Goal: Entertainment & Leisure: Browse casually

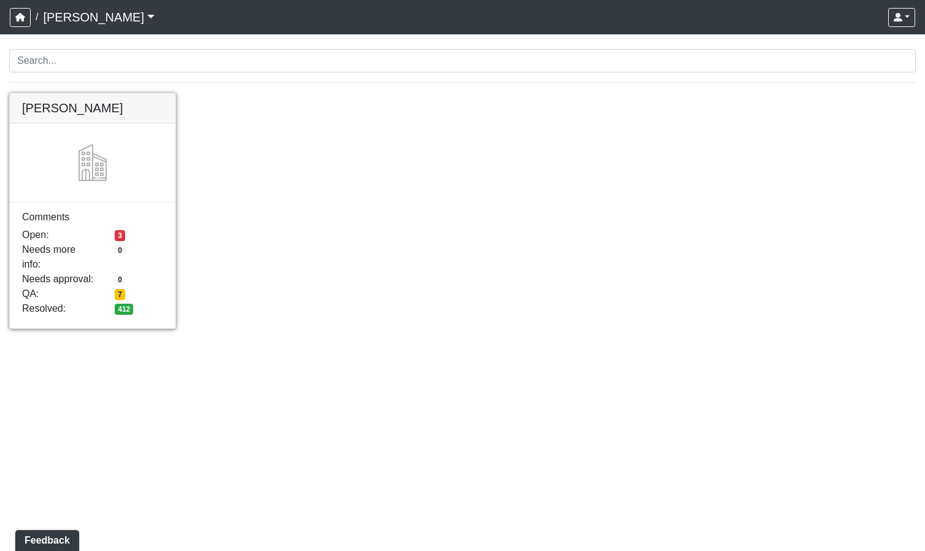
click at [80, 93] on link at bounding box center [93, 93] width 166 height 0
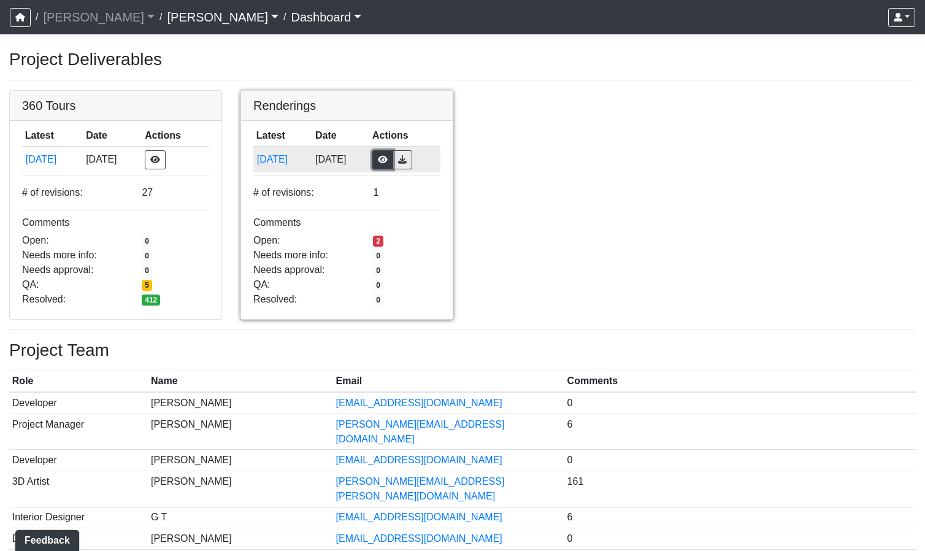
click at [390, 158] on button "button" at bounding box center [382, 159] width 21 height 19
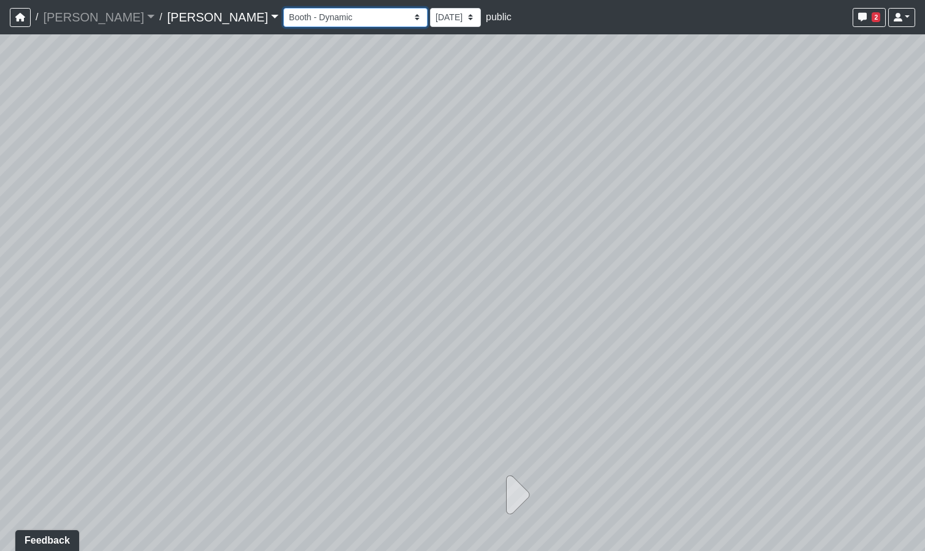
click at [283, 15] on select "Booth - Dynamic Card Room - Dynamic Coffee Bar - Dynamic Counter 1 - Dynamic Co…" at bounding box center [355, 17] width 144 height 19
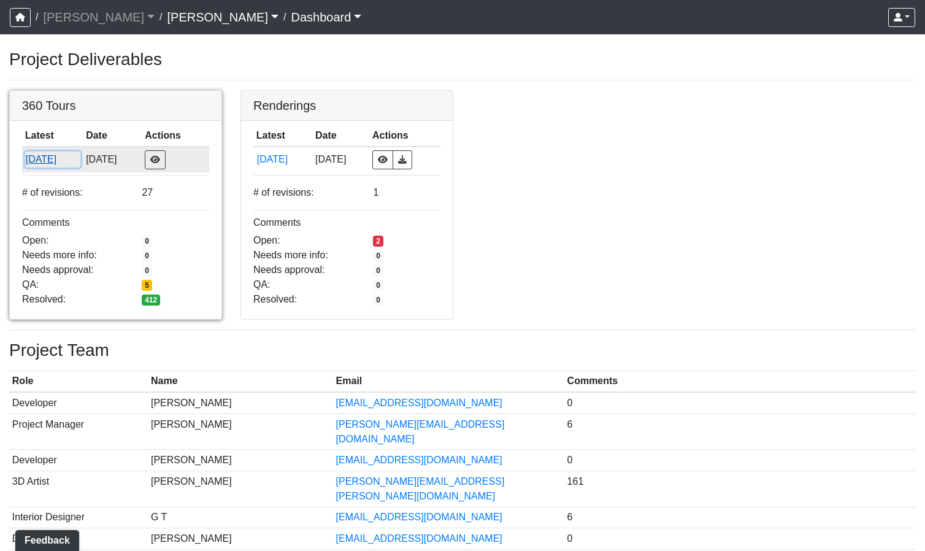
click at [36, 155] on button "[DATE]" at bounding box center [52, 160] width 55 height 16
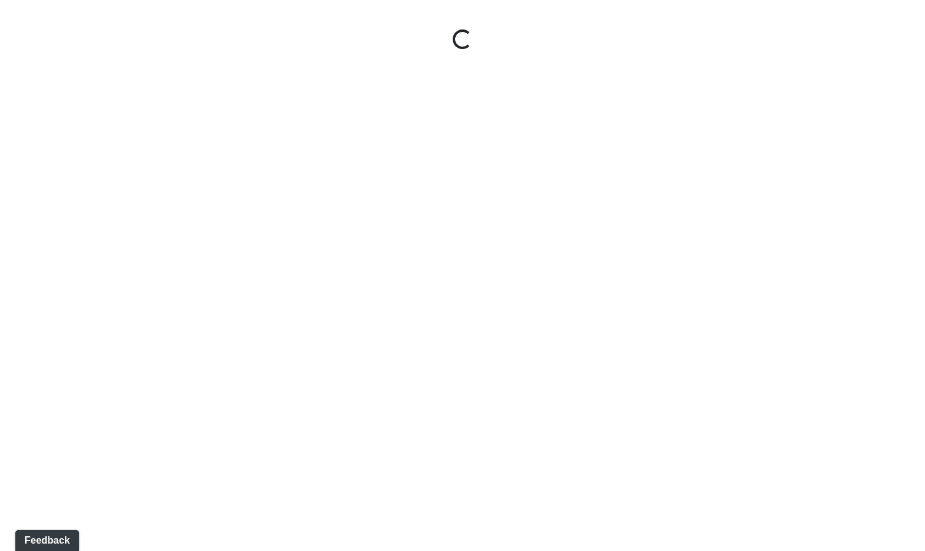
select select "5gMU6kj6d42dHxDJuu4MWA"
select select "f5vAoomM994SAFxC41qskH"
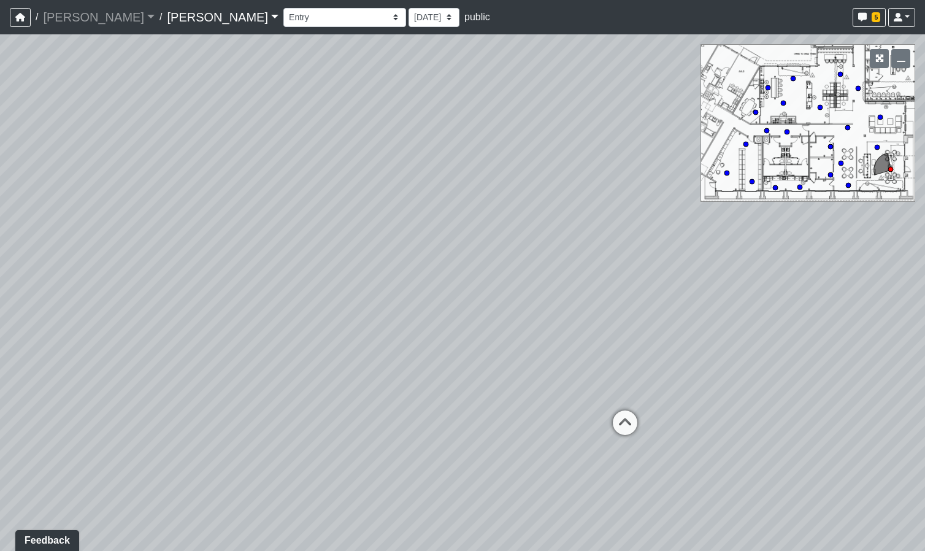
click at [724, 96] on div "Loading... Seating Loading... Workroom Entry Loading... Exterior - Leasing Entr…" at bounding box center [462, 292] width 925 height 517
click at [283, 20] on select "Booth Clubroom Counter Coffee Bar Dining Room Hallway 1 TV Wall Windows Corn Ho…" at bounding box center [344, 17] width 123 height 19
click at [283, 8] on select "Booth Clubroom Counter Coffee Bar Dining Room Hallway 1 TV Wall Windows Corn Ho…" at bounding box center [344, 17] width 123 height 19
select select "9ziGZ1dGSwW1YaxRW2v3q1"
select select "pnh8f5S5HjU41T4ZphFfvd"
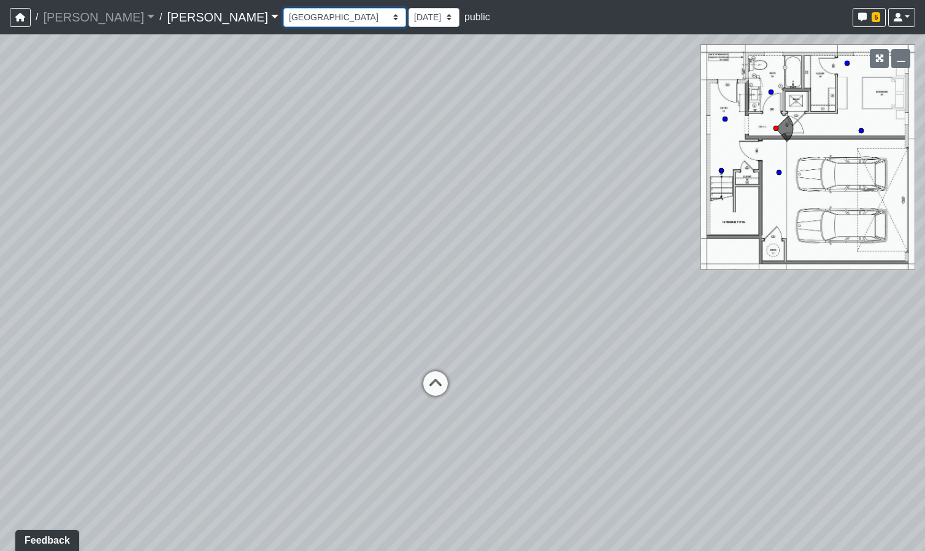
click at [283, 25] on select "Booth Clubroom Counter Coffee Bar Dining Room Hallway 1 TV Wall Windows Corn Ho…" at bounding box center [344, 17] width 123 height 19
click at [283, 8] on select "Booth Clubroom Counter Coffee Bar Dining Room Hallway 1 TV Wall Windows Corn Ho…" at bounding box center [344, 17] width 123 height 19
select select "ddM5SCPruL53HPrxvNK6Mg"
select select "pnh8f5S5HjU41T4ZphFfvd"
click at [283, 23] on select "Booth Clubroom Counter Coffee Bar Dining Room Hallway 1 TV Wall Windows Corn Ho…" at bounding box center [344, 17] width 123 height 19
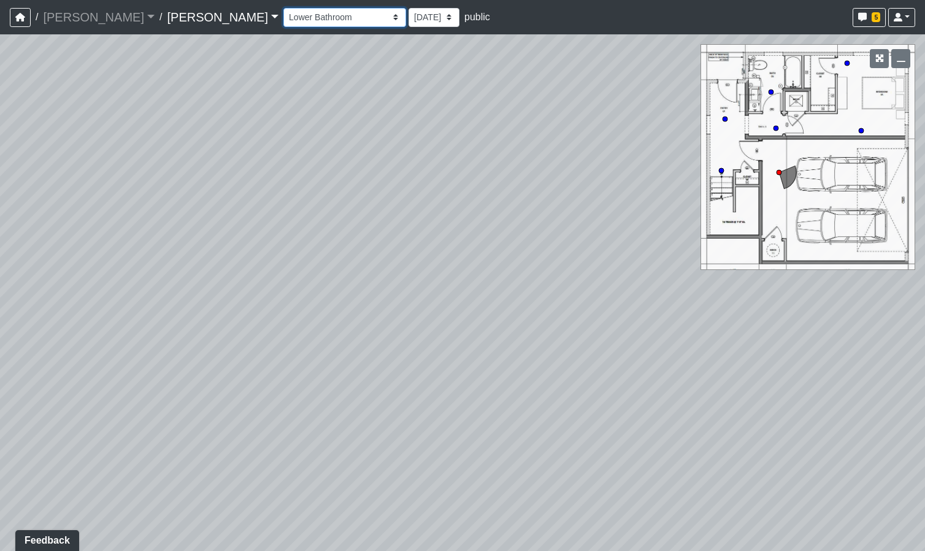
click at [283, 8] on select "Booth Clubroom Counter Coffee Bar Dining Room Hallway 1 TV Wall Windows Corn Ho…" at bounding box center [344, 17] width 123 height 19
select select "11zD2YuFvYjd47STHQgJRg"
select select "pnh8f5S5HjU41T4ZphFfvd"
click at [283, 23] on select "Booth Clubroom Counter Coffee Bar Dining Room Hallway 1 TV Wall Windows Corn Ho…" at bounding box center [344, 17] width 123 height 19
click at [283, 8] on select "Booth Clubroom Counter Coffee Bar Dining Room Hallway 1 TV Wall Windows Corn Ho…" at bounding box center [344, 17] width 123 height 19
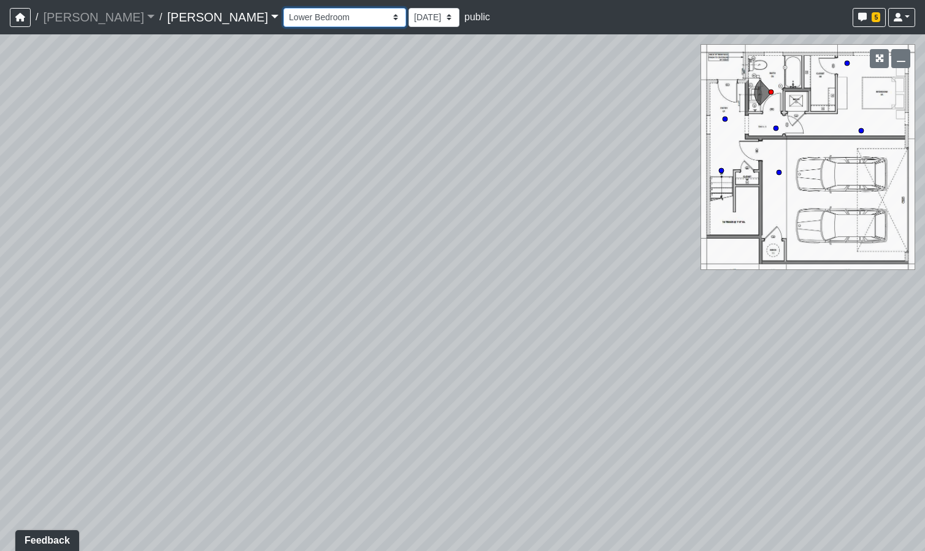
select select "f5fG1Tjsh9Bi13Xce8x3m5"
select select "pnh8f5S5HjU41T4ZphFfvd"
click at [904, 61] on icon "button" at bounding box center [901, 58] width 9 height 9
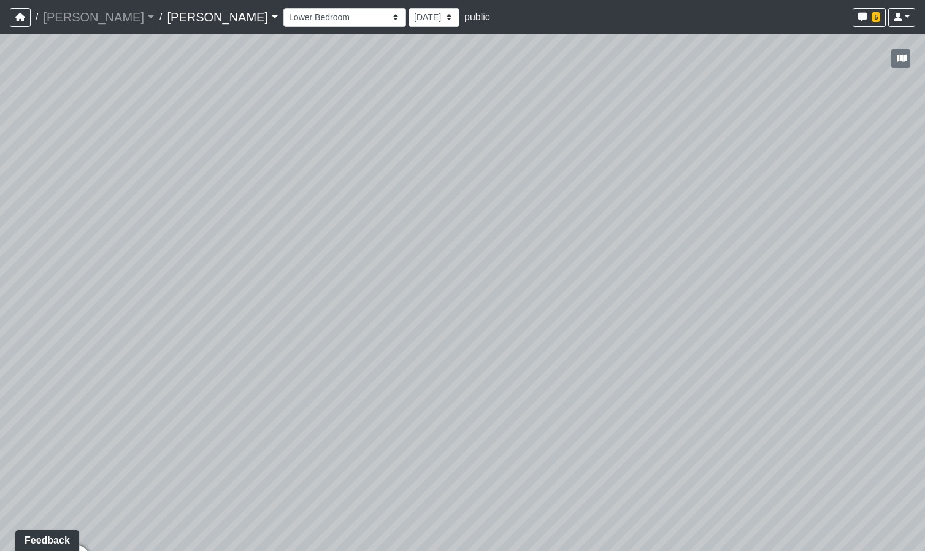
drag, startPoint x: 493, startPoint y: 88, endPoint x: 571, endPoint y: 98, distance: 77.9
click at [571, 98] on div "Loading... Seating Loading... Workroom Entry Loading... Exterior - Leasing Entr…" at bounding box center [462, 292] width 925 height 517
click at [283, 22] on select "Booth Clubroom Counter Coffee Bar Dining Room Hallway 1 TV Wall Windows Corn Ho…" at bounding box center [344, 17] width 123 height 19
click at [283, 8] on select "Booth Clubroom Counter Coffee Bar Dining Room Hallway 1 TV Wall Windows Corn Ho…" at bounding box center [344, 17] width 123 height 19
select select "eREdycPbEQzCimCnzFSe7m"
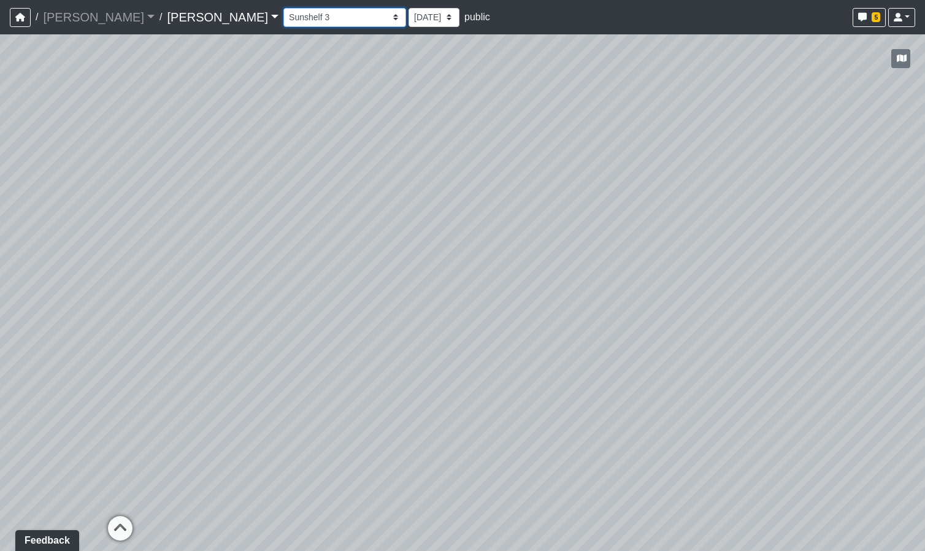
select select "pnh8f5S5HjU41T4ZphFfvd"
click at [283, 15] on select "Booth Clubroom Counter Coffee Bar Dining Room Hallway 1 TV Wall Windows Corn Ho…" at bounding box center [344, 17] width 123 height 19
click at [283, 8] on select "Booth Clubroom Counter Coffee Bar Dining Room Hallway 1 TV Wall Windows Corn Ho…" at bounding box center [344, 17] width 123 height 19
select select "3RMMS35R8Z2xZLCgco5EFT"
select select "pnh8f5S5HjU41T4ZphFfvd"
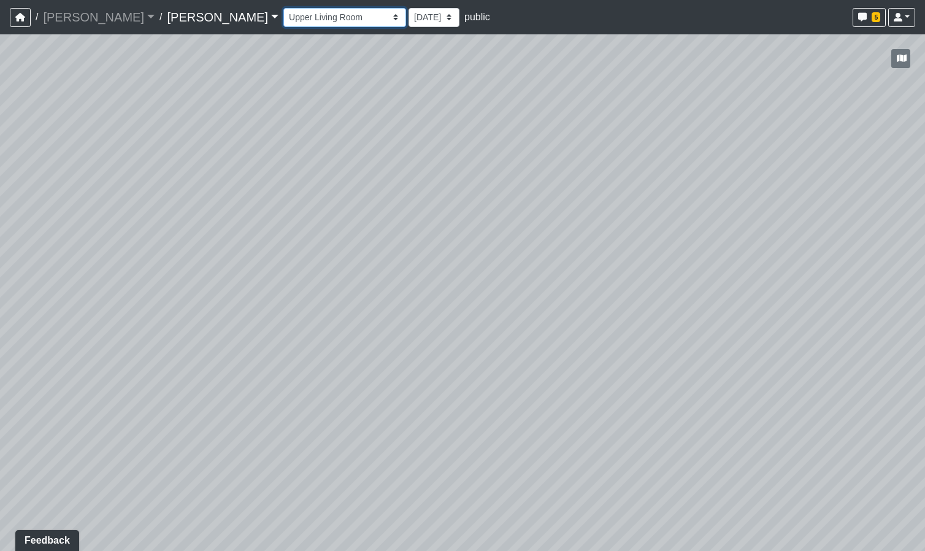
click at [283, 18] on select "Booth Clubroom Counter Coffee Bar Dining Room Hallway 1 TV Wall Windows Corn Ho…" at bounding box center [344, 17] width 123 height 19
click at [283, 8] on select "Booth Clubroom Counter Coffee Bar Dining Room Hallway 1 TV Wall Windows Corn Ho…" at bounding box center [344, 17] width 123 height 19
select select "hPsgkm9VQLxvJ2A9NXrGQN"
select select "pnh8f5S5HjU41T4ZphFfvd"
drag, startPoint x: 197, startPoint y: 239, endPoint x: 961, endPoint y: 234, distance: 763.9
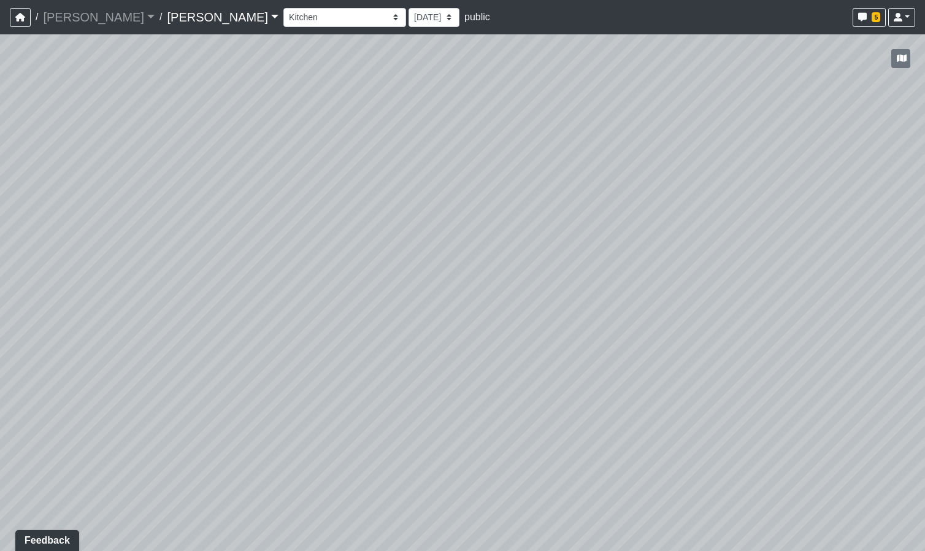
click at [925, 234] on html "/ Ojala Ojala Loading... / Hayden Hayden Loading... Hayden Hayden Loading... Bo…" at bounding box center [462, 275] width 925 height 551
drag, startPoint x: 431, startPoint y: 333, endPoint x: 891, endPoint y: 242, distance: 469.1
click at [891, 242] on div "Loading... Seating Loading... Workroom Entry Loading... Exterior - Leasing Entr…" at bounding box center [462, 292] width 925 height 517
click at [283, 27] on div "Booth Clubroom Counter Coffee Bar Dining Room Hallway 1 TV Wall Windows Corn Ho…" at bounding box center [599, 18] width 632 height 24
click at [283, 17] on select "Booth Clubroom Counter Coffee Bar Dining Room Hallway 1 TV Wall Windows Corn Ho…" at bounding box center [344, 17] width 123 height 19
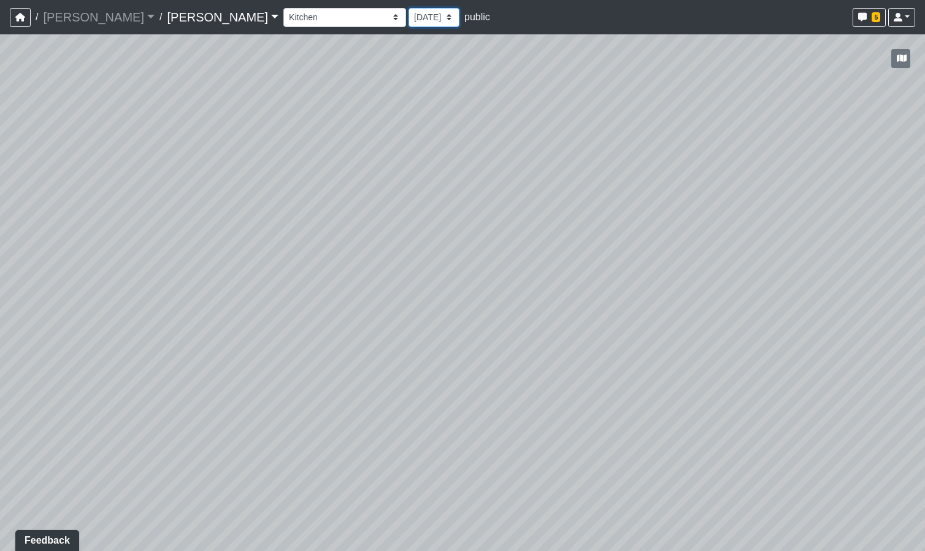
click at [409, 16] on select "9/8/2025 9/5/2025 9/3/2025 7/30/2025 6/25/2025 6/20/2025 6/11/2025 5/2/2025 4/2…" at bounding box center [434, 17] width 51 height 19
click at [283, 12] on select "Booth Clubroom Counter Coffee Bar Dining Room Hallway 1 TV Wall Windows Corn Ho…" at bounding box center [344, 17] width 123 height 19
click at [283, 8] on select "Booth Clubroom Counter Coffee Bar Dining Room Hallway 1 TV Wall Windows Corn Ho…" at bounding box center [344, 17] width 123 height 19
select select "veq2cwuH86DCoM2TMyAqjg"
select select "pnh8f5S5HjU41T4ZphFfvd"
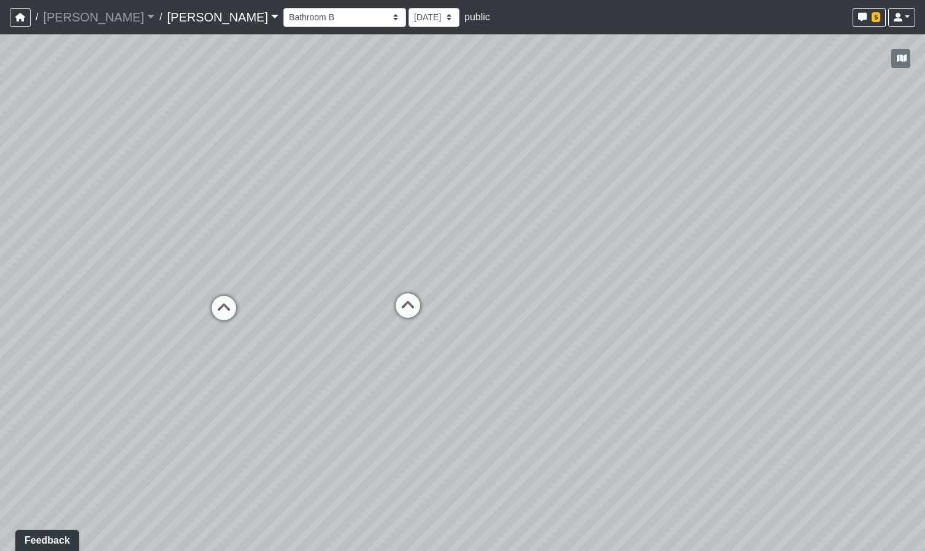
drag, startPoint x: 202, startPoint y: 298, endPoint x: 839, endPoint y: 304, distance: 636.9
click at [839, 304] on div "Loading... Seating Loading... Workroom Entry Loading... Exterior - Leasing Entr…" at bounding box center [462, 292] width 925 height 517
drag, startPoint x: 298, startPoint y: 308, endPoint x: 811, endPoint y: 180, distance: 529.3
click at [795, 182] on div "Loading... Seating Loading... Workroom Entry Loading... Exterior - Leasing Entr…" at bounding box center [462, 292] width 925 height 517
click at [283, 12] on select "Booth Clubroom Counter Coffee Bar Dining Room Hallway 1 TV Wall Windows Corn Ho…" at bounding box center [344, 17] width 123 height 19
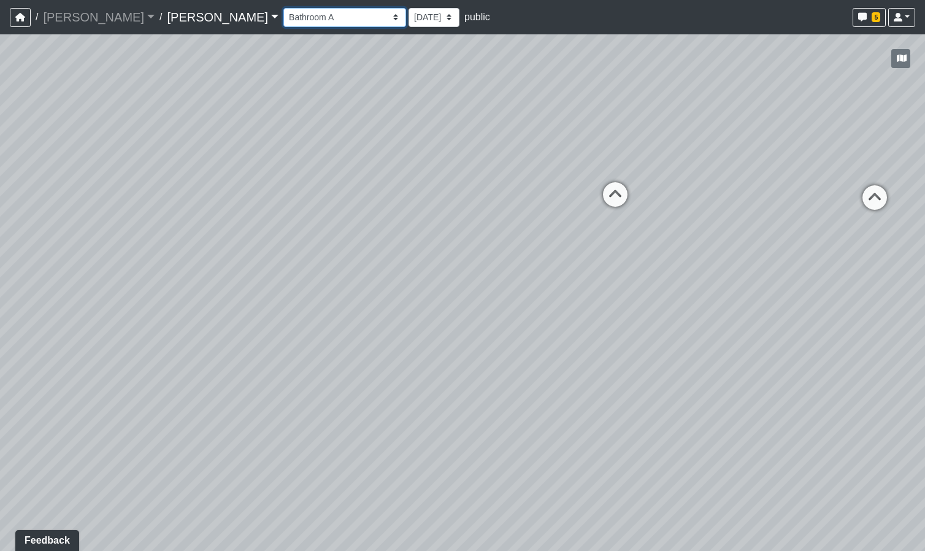
click at [283, 8] on select "Booth Clubroom Counter Coffee Bar Dining Room Hallway 1 TV Wall Windows Corn Ho…" at bounding box center [344, 17] width 123 height 19
select select "uWZMUmfBVAro8hgF5v6Tu7"
select select "pnh8f5S5HjU41T4ZphFfvd"
drag, startPoint x: 558, startPoint y: 221, endPoint x: 0, endPoint y: -91, distance: 638.9
click at [0, 0] on html "/ Ojala Ojala Loading... / Hayden Hayden Loading... Hayden Hayden Loading... Bo…" at bounding box center [462, 275] width 925 height 551
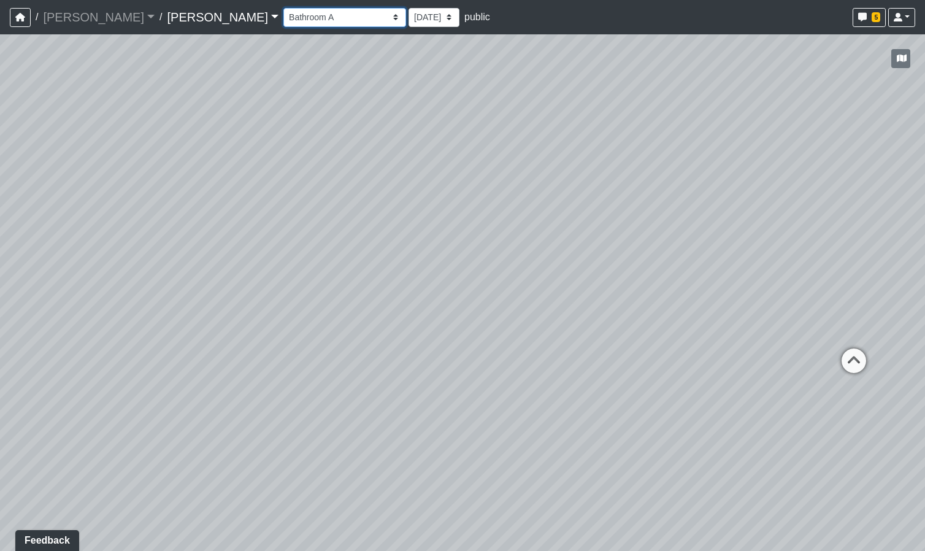
click at [283, 20] on select "Booth Clubroom Counter Coffee Bar Dining Room Hallway 1 TV Wall Windows Corn Ho…" at bounding box center [344, 17] width 123 height 19
click at [283, 8] on select "Booth Clubroom Counter Coffee Bar Dining Room Hallway 1 TV Wall Windows Corn Ho…" at bounding box center [344, 17] width 123 height 19
select select "rzTDQSQyYS1L8w81LBxA9Z"
select select "pnh8f5S5HjU41T4ZphFfvd"
